Goal: Information Seeking & Learning: Learn about a topic

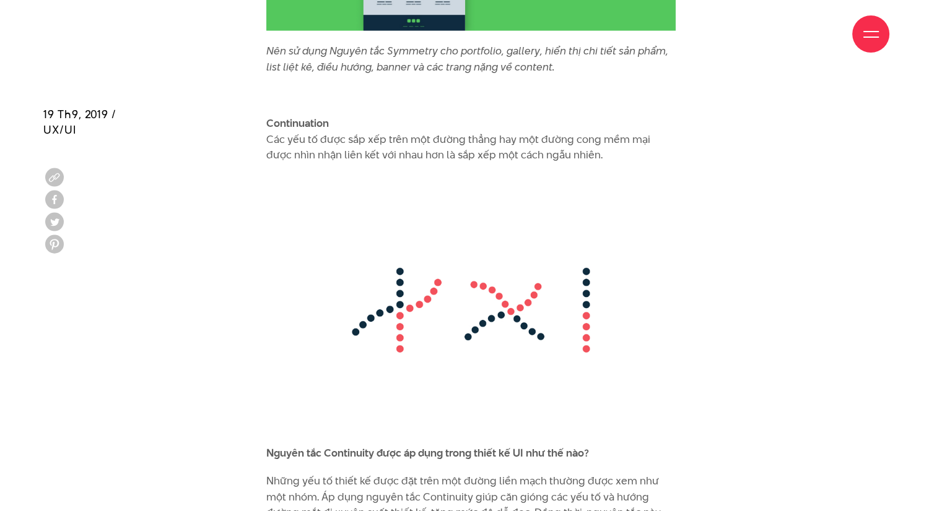
scroll to position [7534, 0]
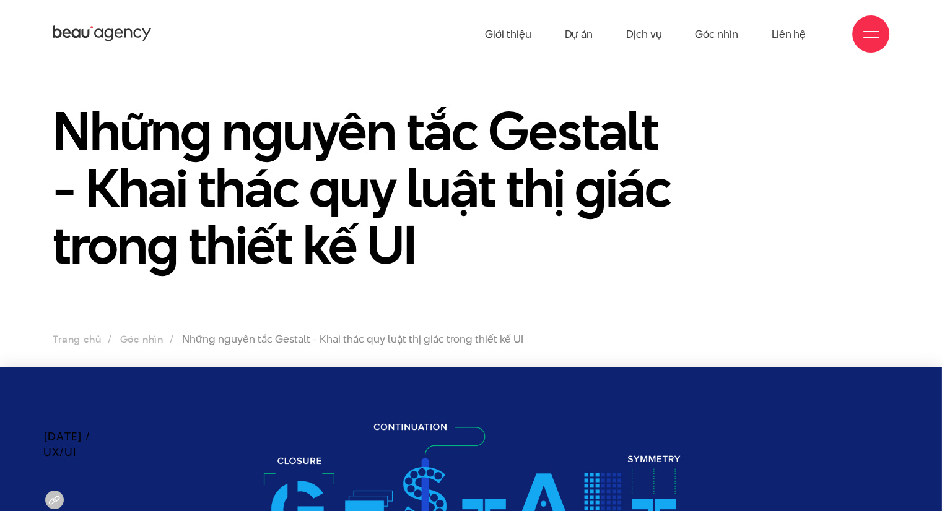
click at [475, 169] on h1 "Những nguyên tắc Gestalt - Khai thác quy luật thị giác trong thiết kế UI" at bounding box center [364, 187] width 623 height 171
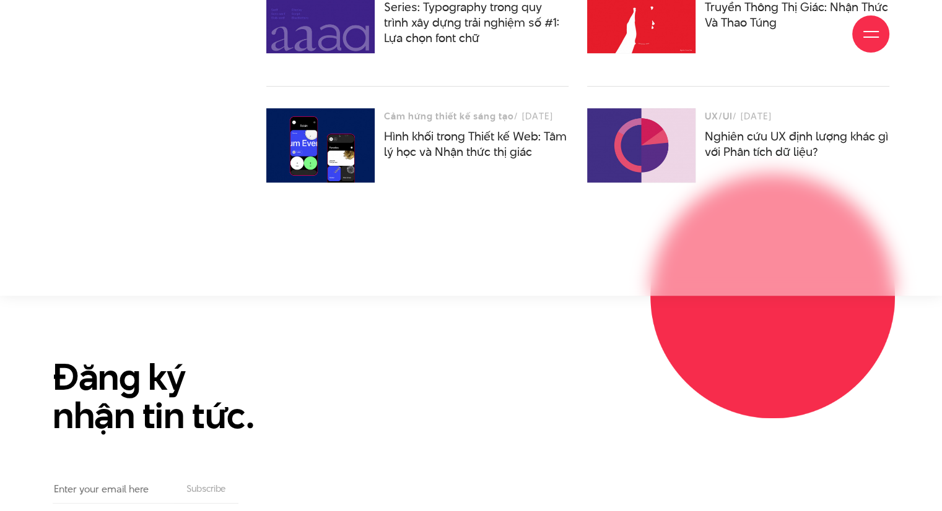
scroll to position [10299, 0]
